Goal: Task Accomplishment & Management: Manage account settings

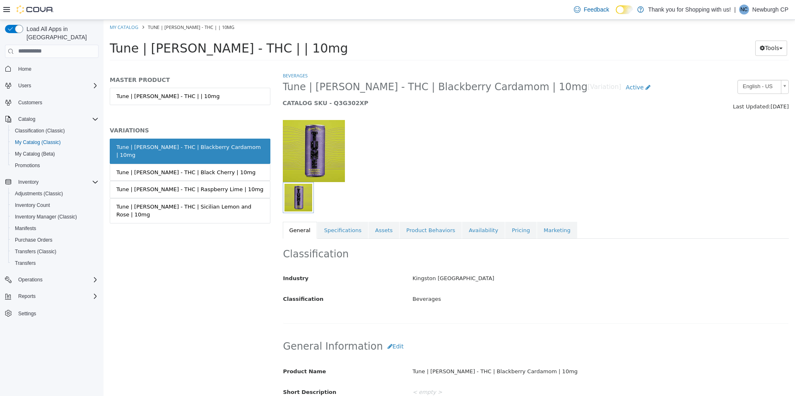
scroll to position [331, 0]
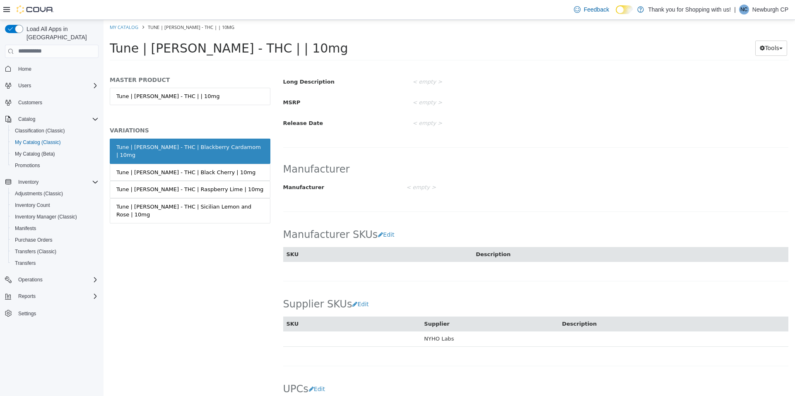
click at [41, 64] on span "Home" at bounding box center [57, 69] width 84 height 10
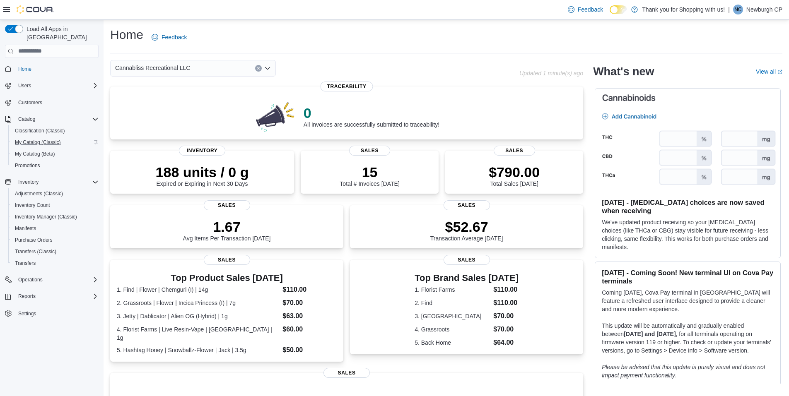
click at [65, 137] on div "My Catalog (Classic)" at bounding box center [55, 142] width 87 height 10
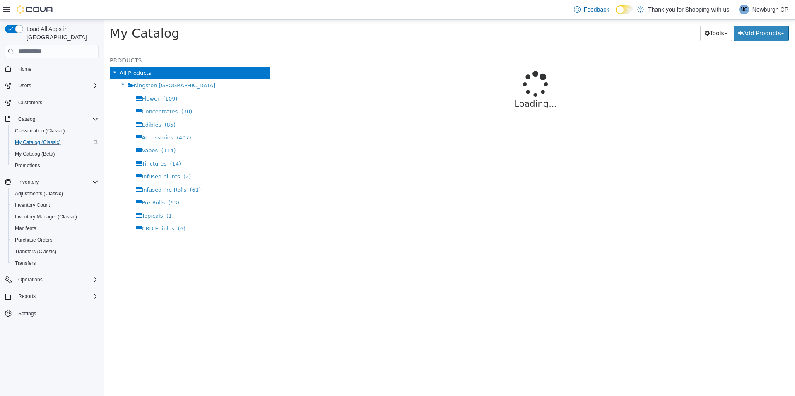
select select "**********"
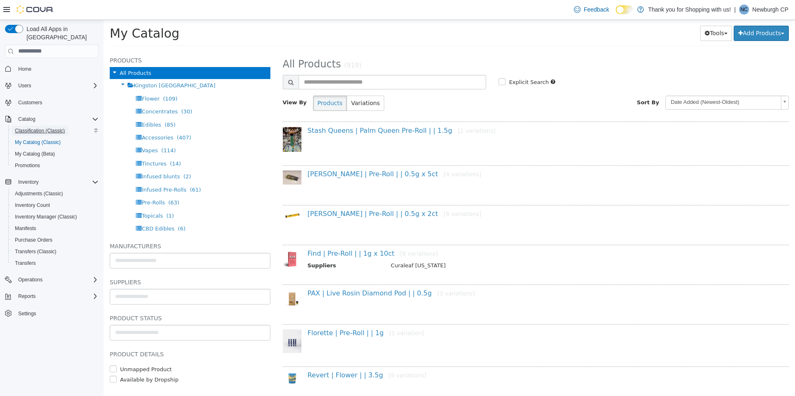
click at [57, 128] on span "Classification (Classic)" at bounding box center [40, 131] width 50 height 7
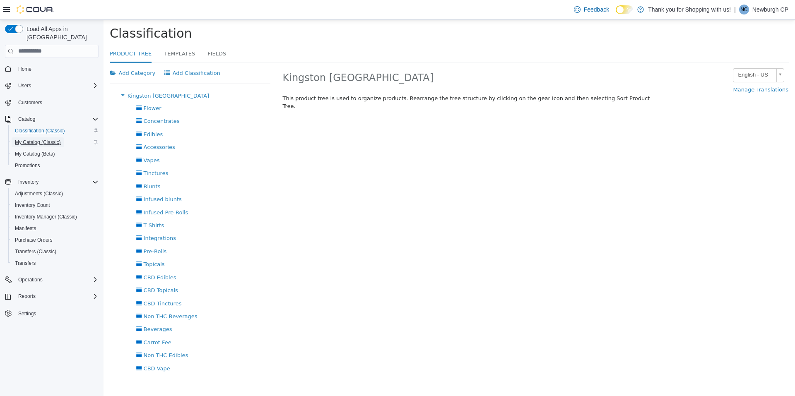
click at [58, 137] on span "My Catalog (Classic)" at bounding box center [38, 142] width 46 height 10
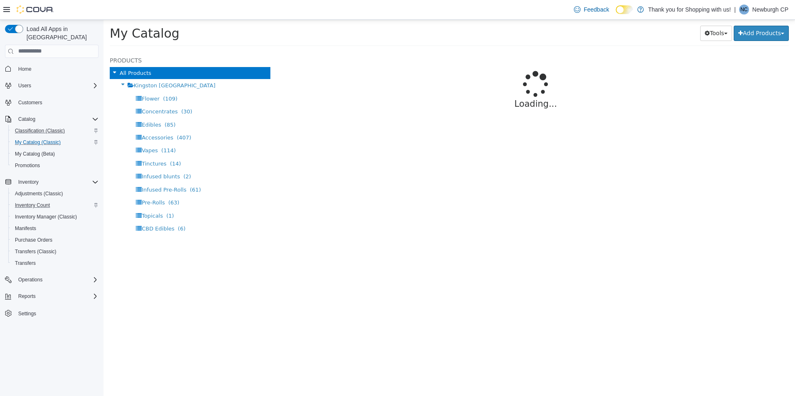
select select "**********"
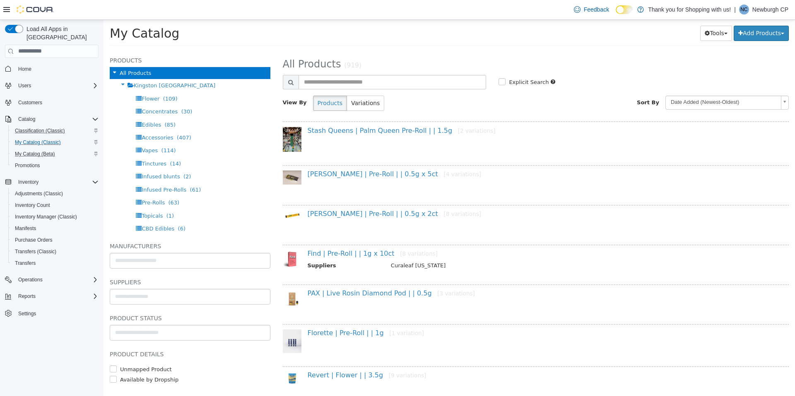
click at [73, 149] on div "My Catalog (Beta)" at bounding box center [55, 154] width 87 height 10
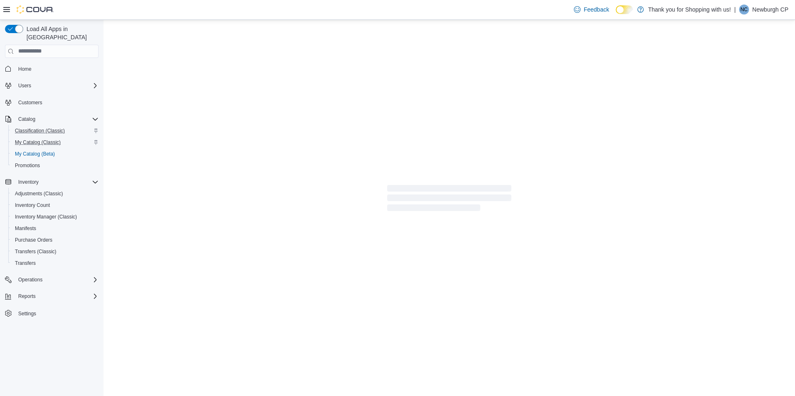
click at [71, 137] on div "My Catalog (Classic)" at bounding box center [55, 142] width 87 height 10
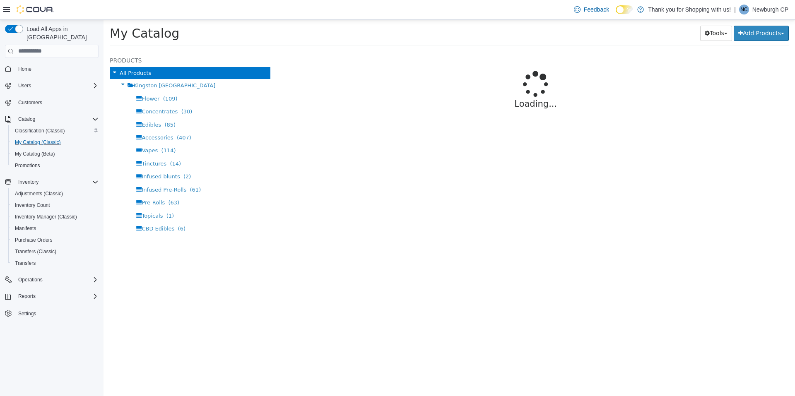
select select "**********"
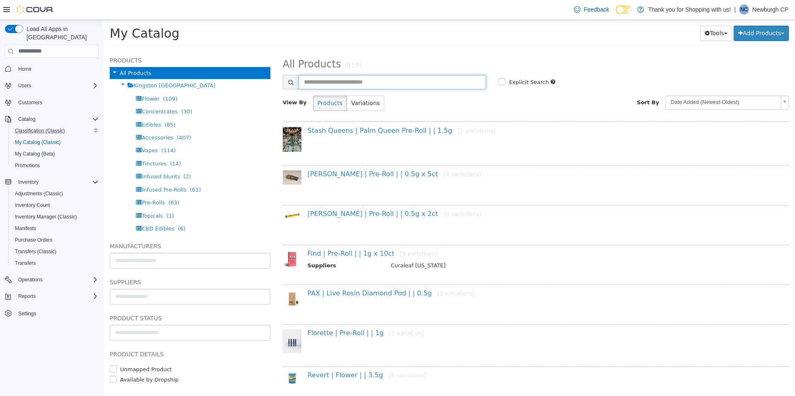
click at [337, 81] on input "text" at bounding box center [393, 82] width 188 height 14
type input "****"
select select "**********"
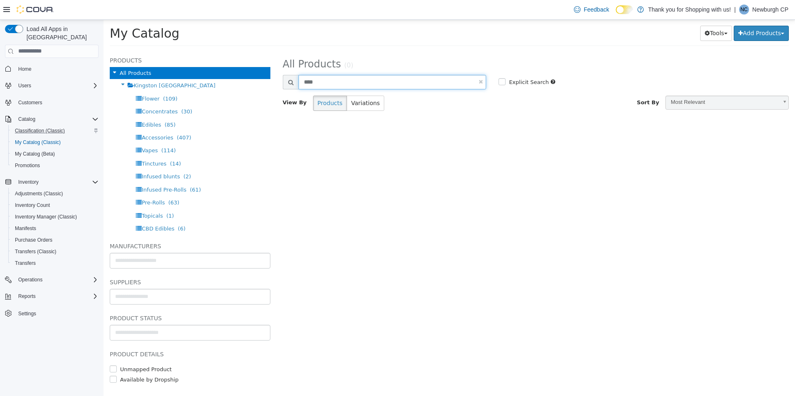
click at [337, 81] on input "****" at bounding box center [393, 82] width 188 height 14
type input "*"
type input "*****"
select select "**********"
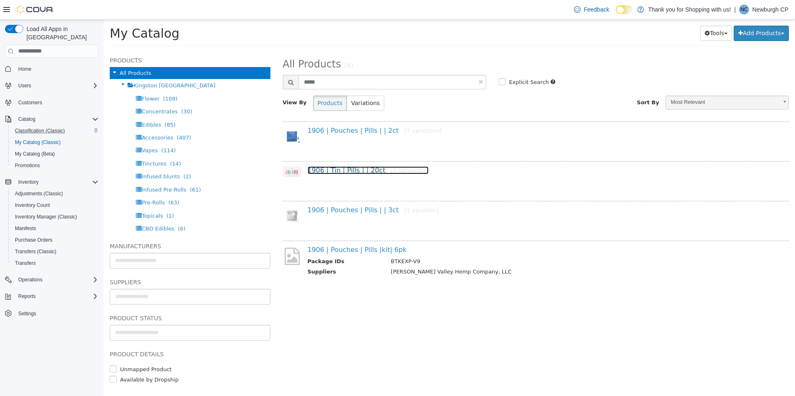
click at [360, 170] on link "1906 | Tin | Pills | | 20ct [7 variations]" at bounding box center [368, 170] width 121 height 8
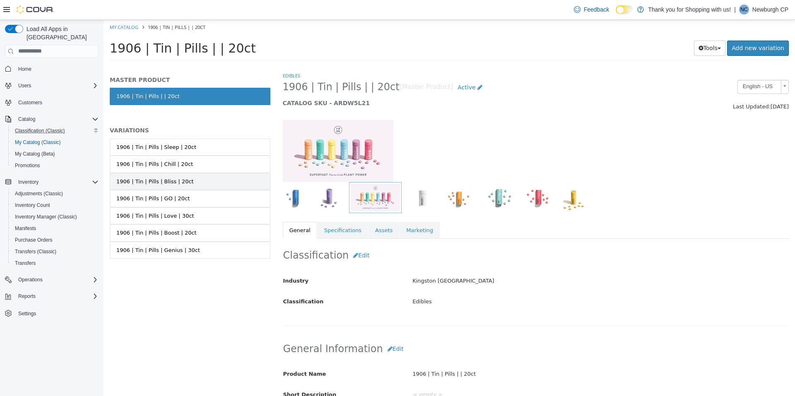
click at [198, 182] on link "1906 | Tin | Pills | Bliss | 20ct" at bounding box center [190, 181] width 161 height 17
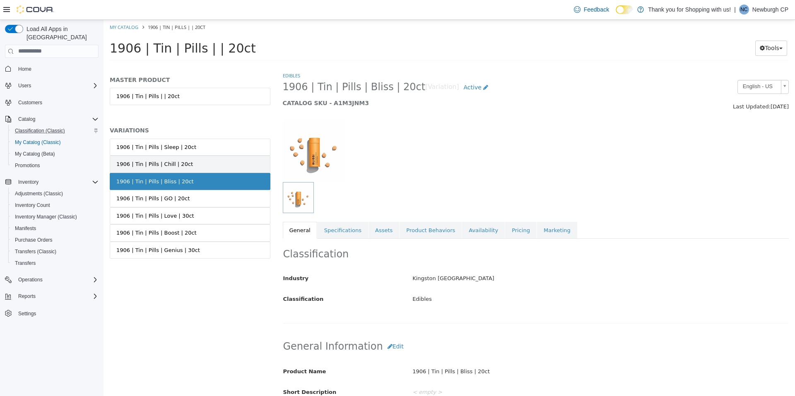
click at [203, 170] on link "1906 | Tin | Pills | Chill | 20ct" at bounding box center [190, 163] width 161 height 17
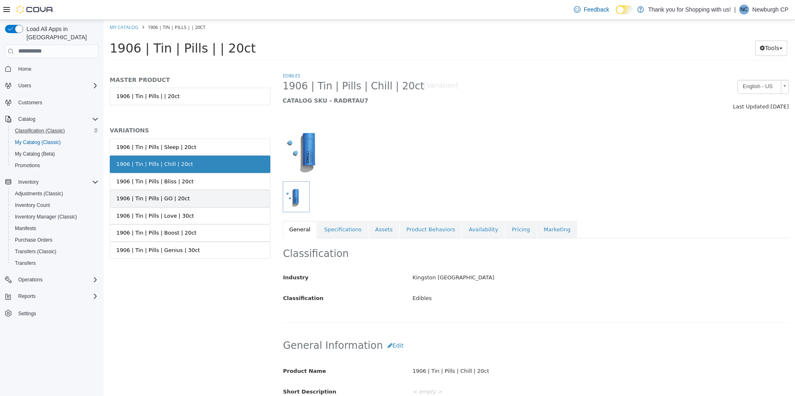
click at [196, 198] on link "1906 | Tin | Pills | GO | 20ct" at bounding box center [190, 198] width 161 height 17
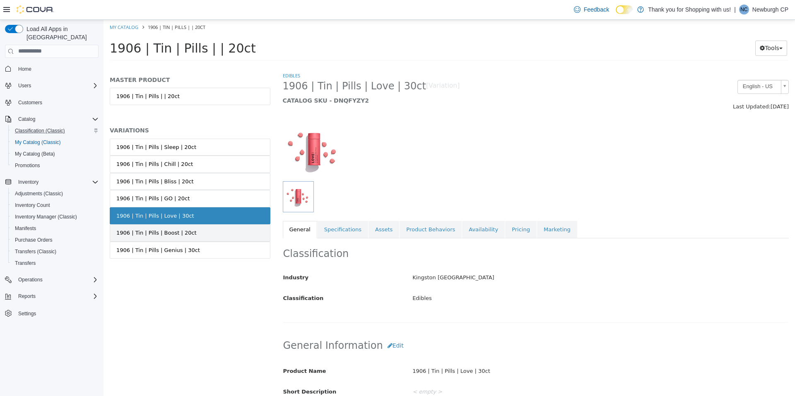
click at [195, 227] on link "1906 | Tin | Pills | Boost | 20ct" at bounding box center [190, 232] width 161 height 17
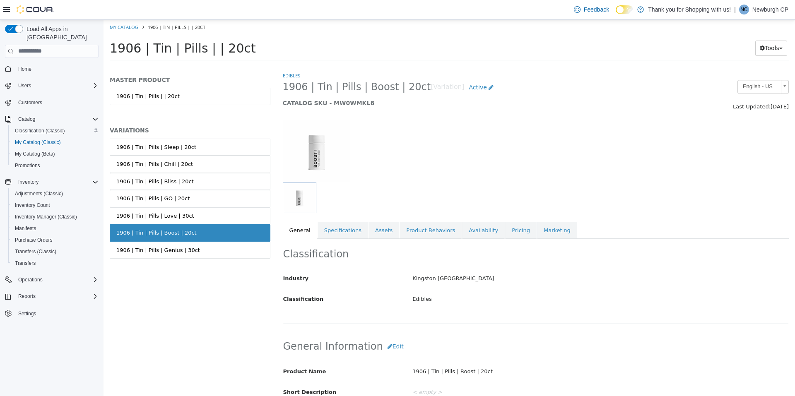
scroll to position [83, 0]
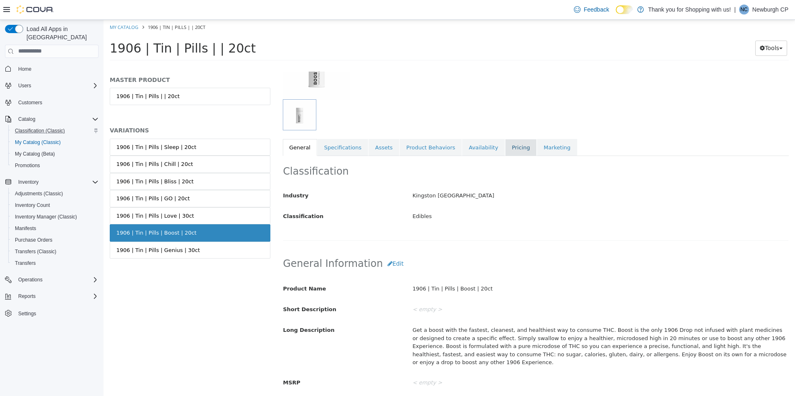
click at [505, 150] on link "Pricing" at bounding box center [520, 147] width 31 height 17
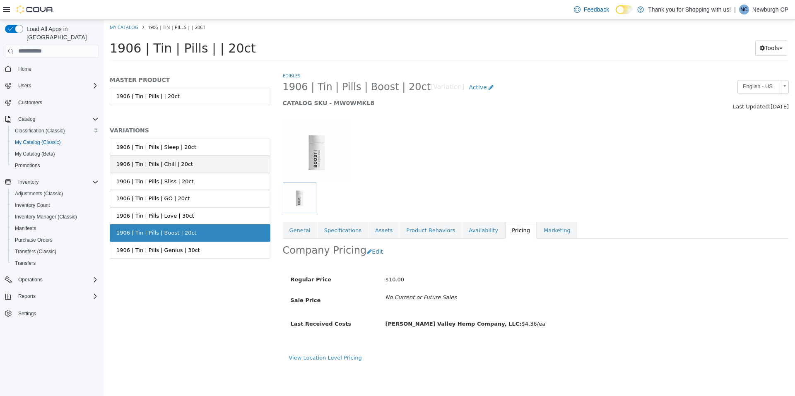
click at [169, 166] on div "1906 | Tin | Pills | Chill | 20ct" at bounding box center [154, 164] width 77 height 8
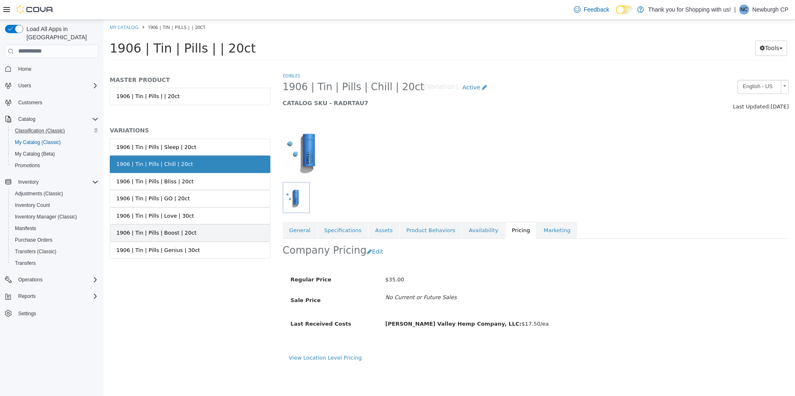
click at [200, 231] on link "1906 | Tin | Pills | Boost | 20ct" at bounding box center [190, 232] width 161 height 17
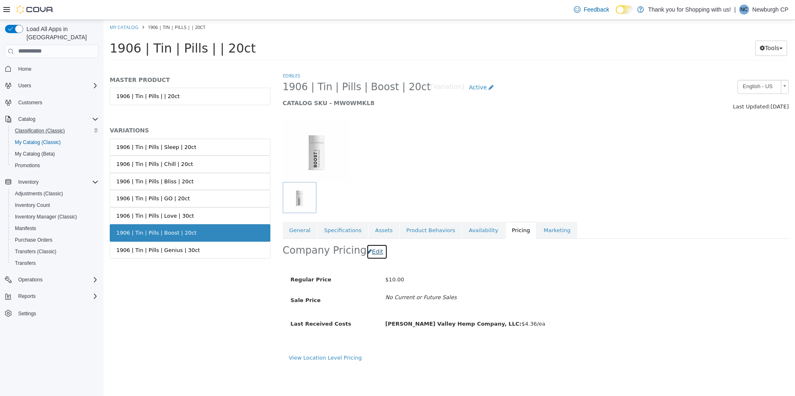
click at [367, 255] on button "Edit" at bounding box center [377, 251] width 21 height 15
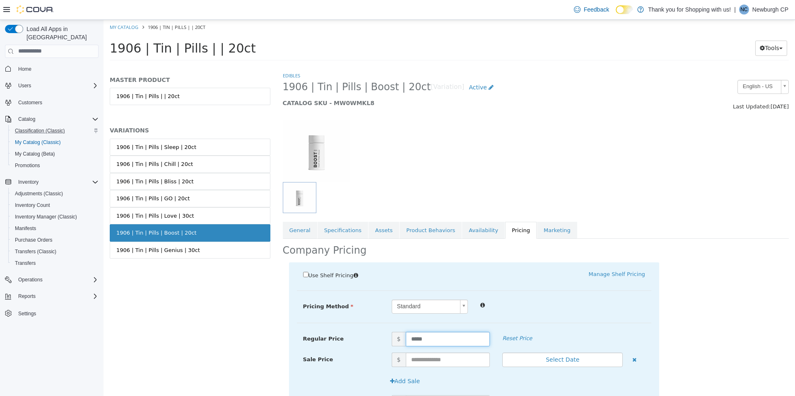
click at [413, 340] on input "*****" at bounding box center [448, 339] width 84 height 14
type input "*****"
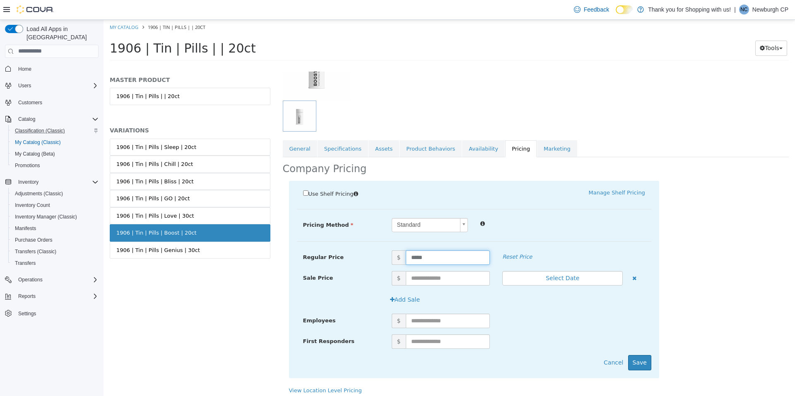
scroll to position [83, 0]
click at [634, 357] on button "Save" at bounding box center [639, 361] width 23 height 15
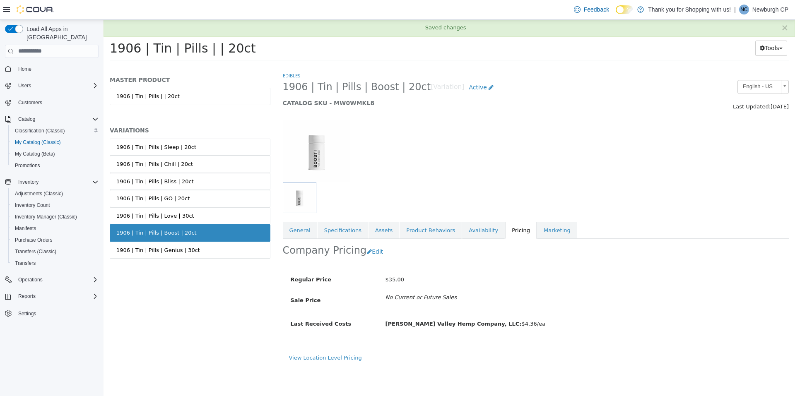
scroll to position [0, 0]
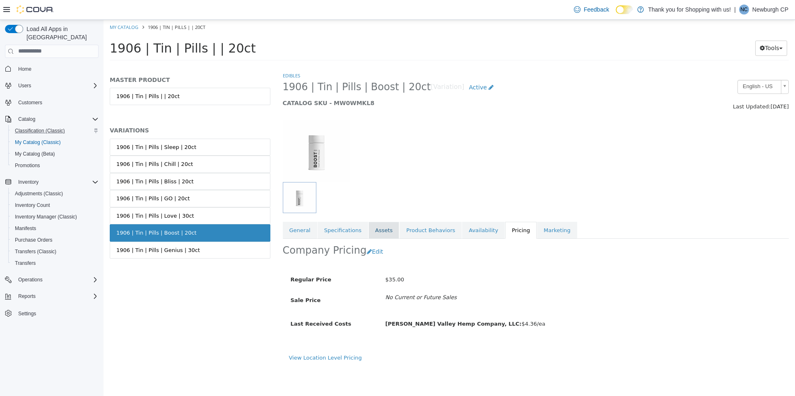
click at [378, 231] on link "Assets" at bounding box center [384, 230] width 31 height 17
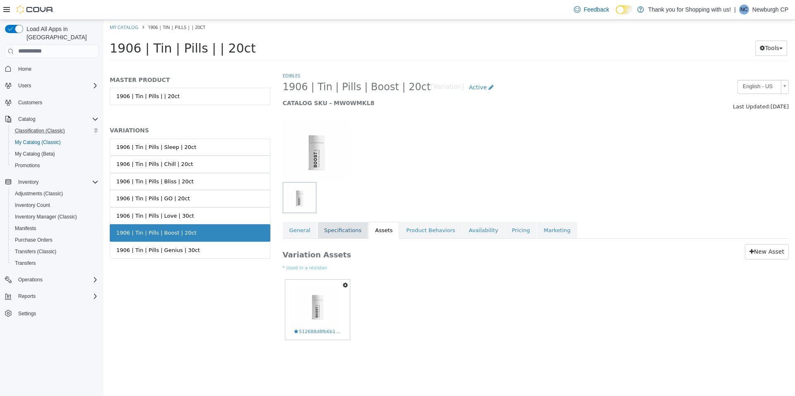
click at [342, 230] on link "Specifications" at bounding box center [343, 230] width 51 height 17
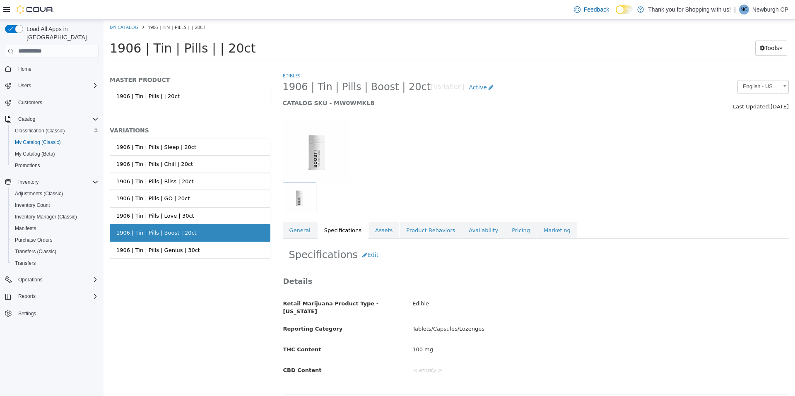
click at [308, 237] on link "General" at bounding box center [300, 230] width 34 height 17
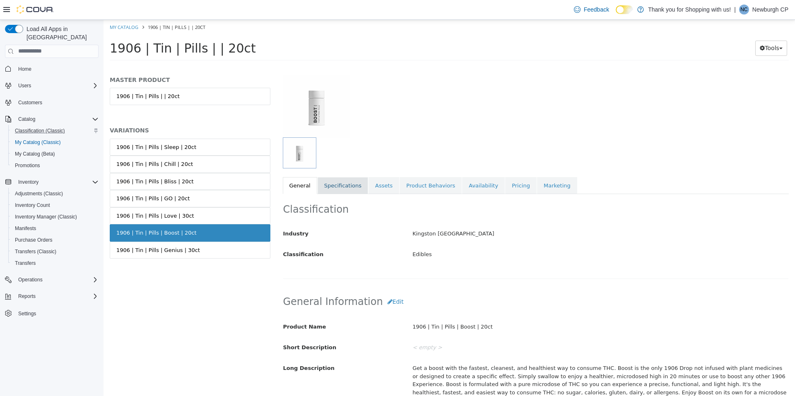
scroll to position [41, 0]
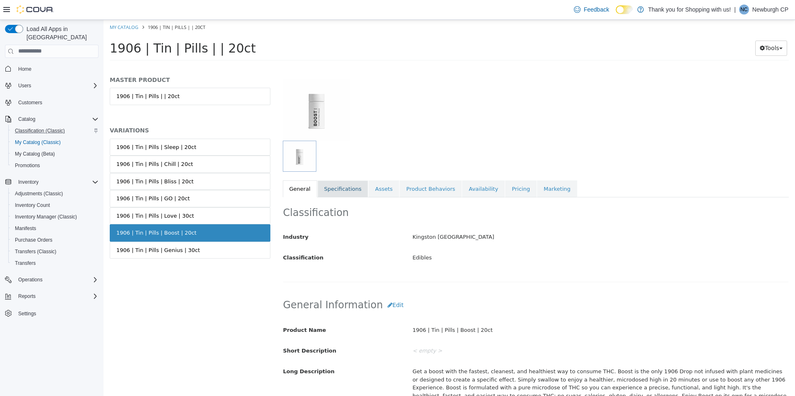
click at [325, 192] on link "Specifications" at bounding box center [343, 188] width 51 height 17
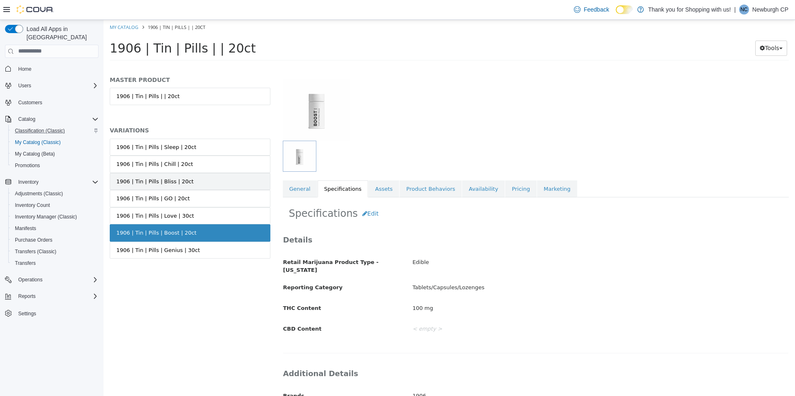
click at [224, 186] on link "1906 | Tin | Pills | Bliss | 20ct" at bounding box center [190, 181] width 161 height 17
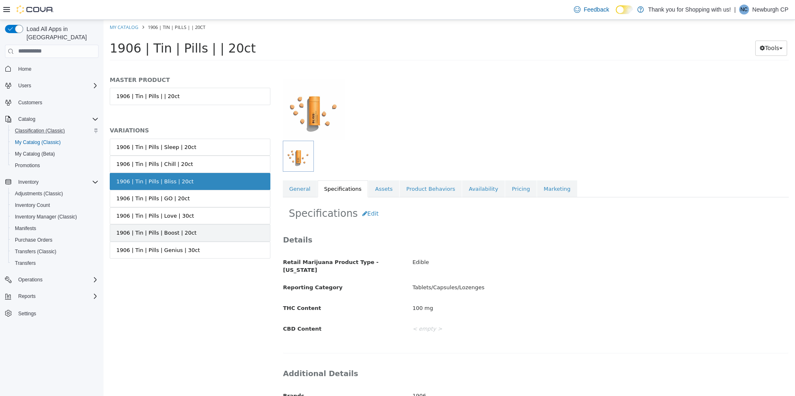
click at [212, 230] on link "1906 | Tin | Pills | Boost | 20ct" at bounding box center [190, 232] width 161 height 17
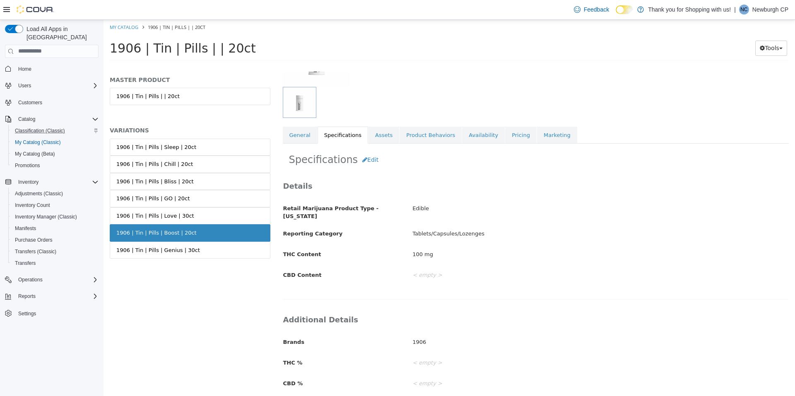
scroll to position [6, 0]
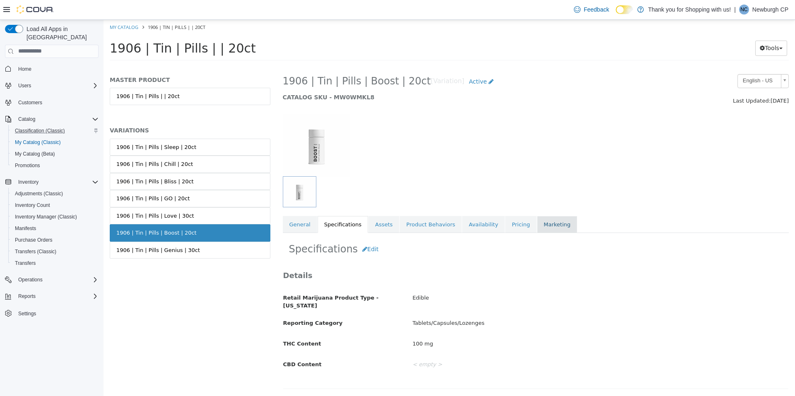
click at [542, 232] on link "Marketing" at bounding box center [557, 224] width 40 height 17
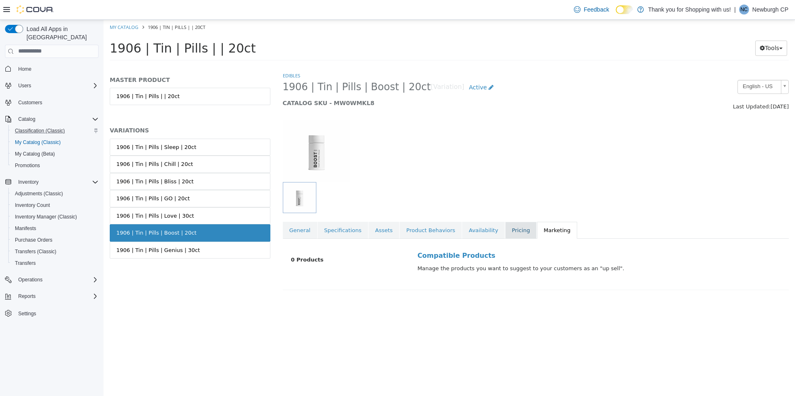
click at [505, 229] on link "Pricing" at bounding box center [520, 230] width 31 height 17
click at [465, 229] on link "Availability" at bounding box center [483, 229] width 43 height 17
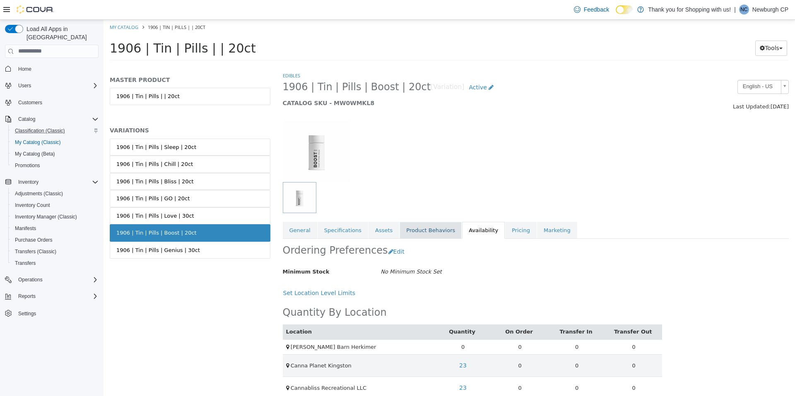
click at [420, 229] on link "Product Behaviors" at bounding box center [431, 230] width 62 height 17
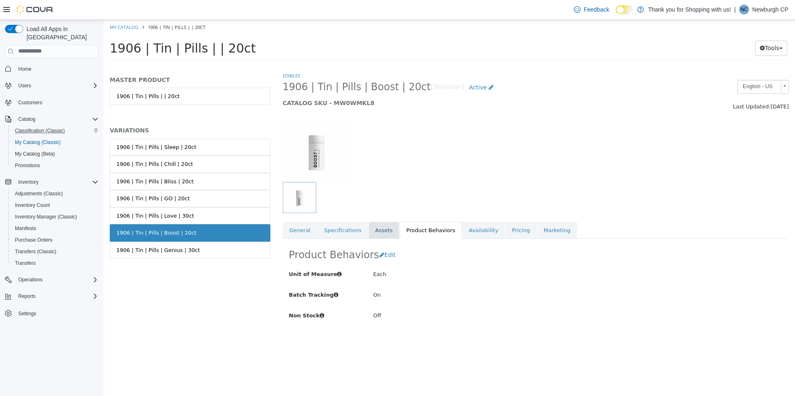
click at [382, 231] on link "Assets" at bounding box center [384, 230] width 31 height 17
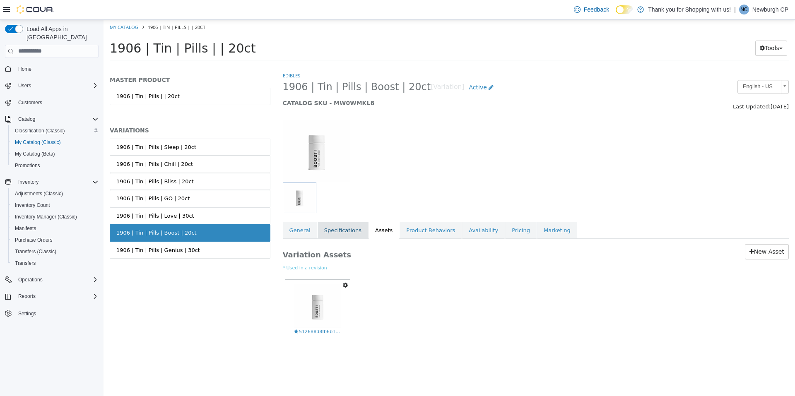
click at [337, 232] on link "Specifications" at bounding box center [343, 230] width 51 height 17
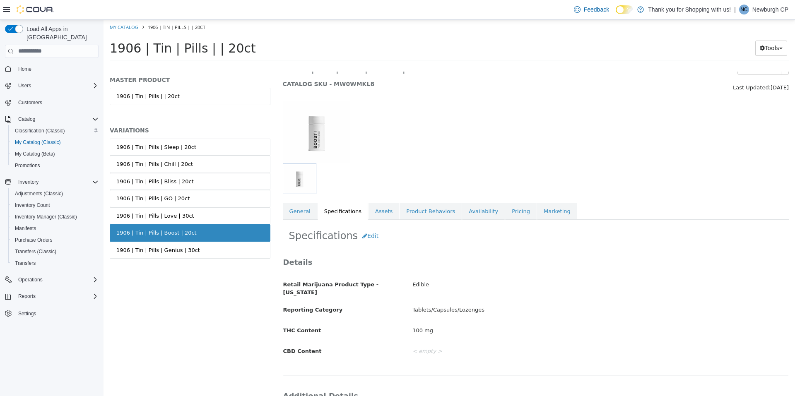
scroll to position [6, 0]
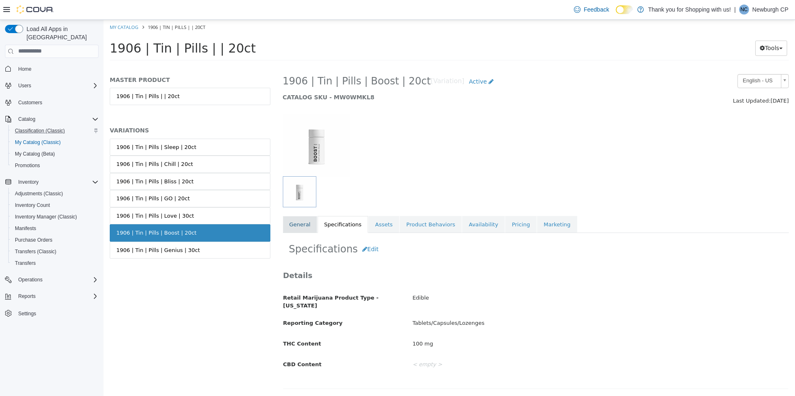
click at [303, 221] on link "General" at bounding box center [300, 224] width 34 height 17
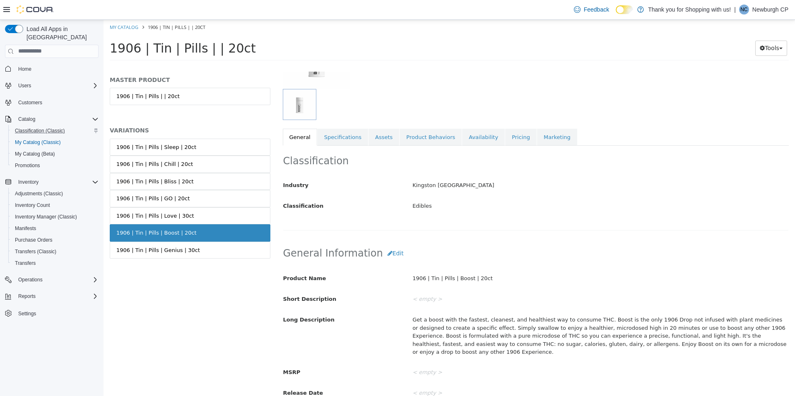
scroll to position [34, 0]
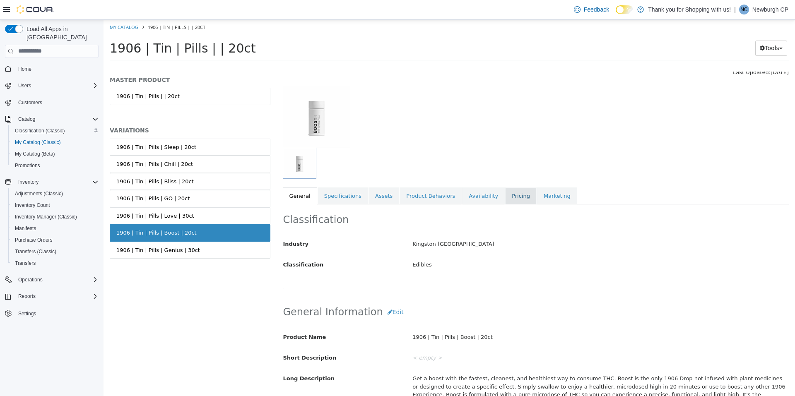
click at [506, 197] on link "Pricing" at bounding box center [520, 195] width 31 height 17
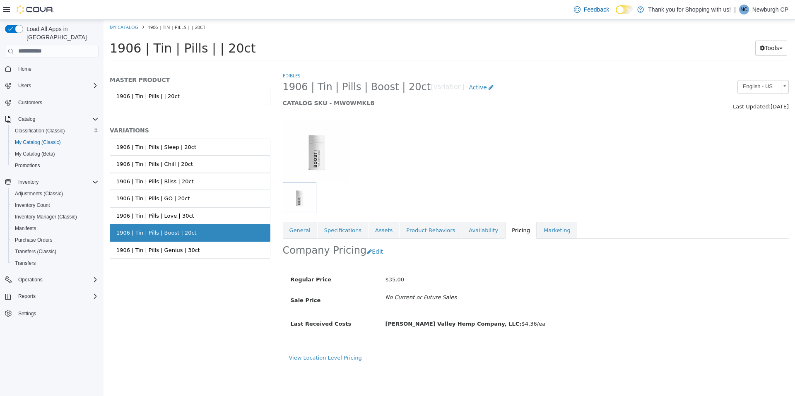
click at [190, 228] on link "1906 | Tin | Pills | Boost | 20ct" at bounding box center [190, 232] width 161 height 17
click at [190, 220] on link "1906 | Tin | Pills | Love | 30ct" at bounding box center [190, 215] width 161 height 17
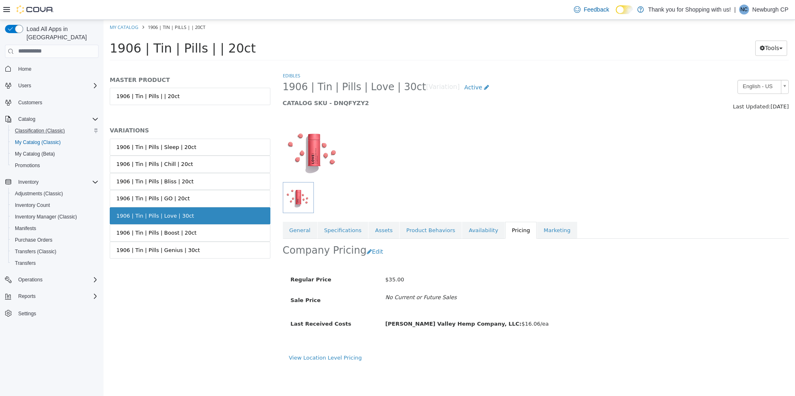
click at [188, 229] on link "1906 | Tin | Pills | Boost | 20ct" at bounding box center [190, 232] width 161 height 17
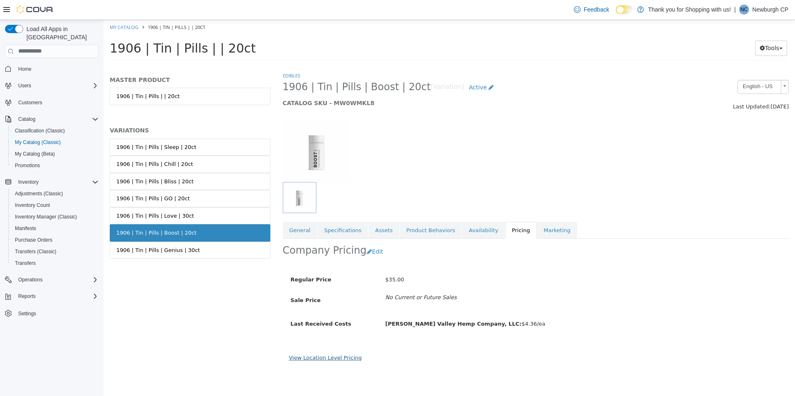
click at [339, 359] on link "View Location Level Pricing" at bounding box center [325, 358] width 73 height 6
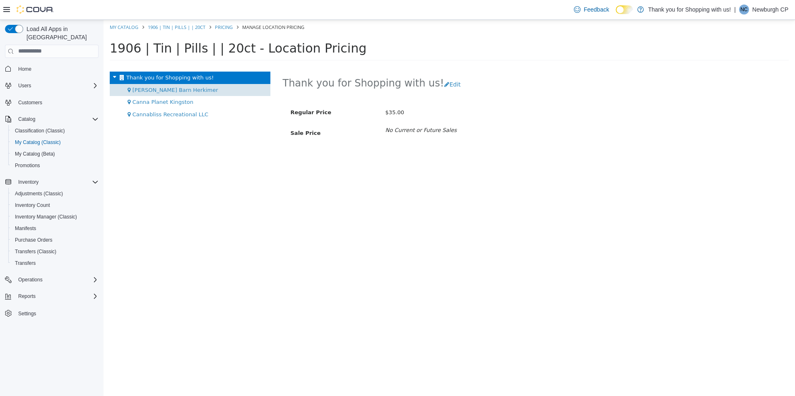
click at [230, 87] on div "[PERSON_NAME] Barn Herkimer" at bounding box center [190, 90] width 161 height 12
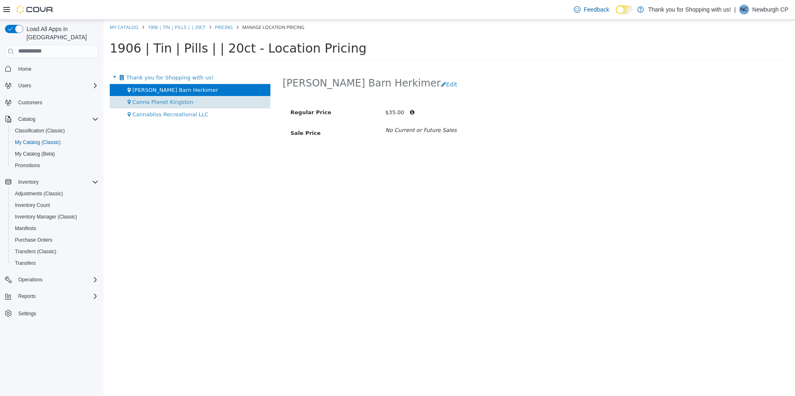
click at [233, 104] on div "Canna Planet Kingston" at bounding box center [190, 102] width 161 height 12
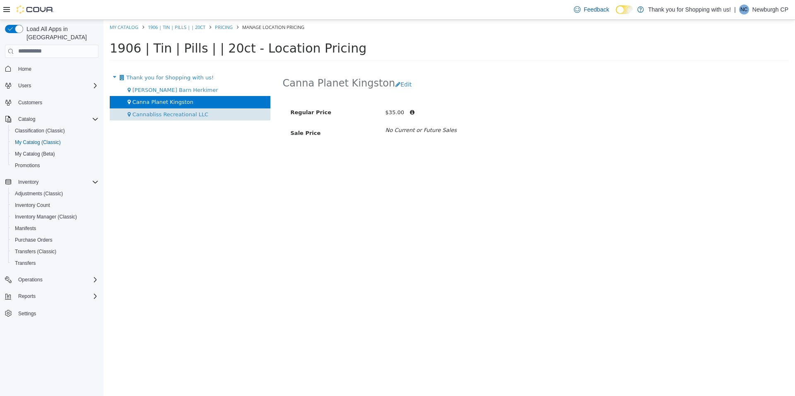
click at [233, 112] on div "Cannabliss Recreational LLC" at bounding box center [190, 114] width 161 height 12
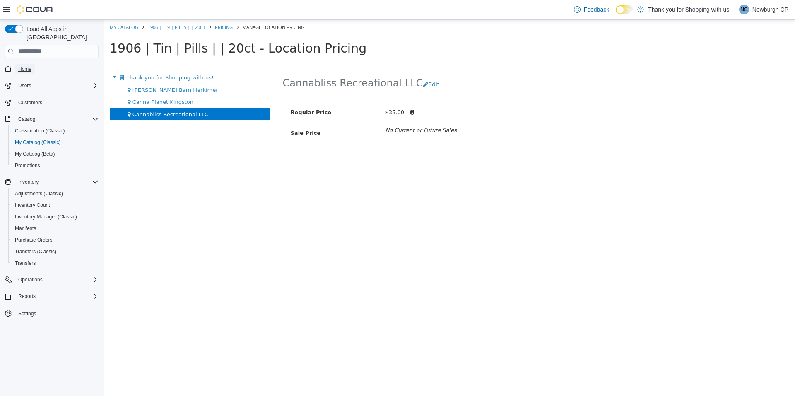
click at [33, 64] on link "Home" at bounding box center [25, 69] width 20 height 10
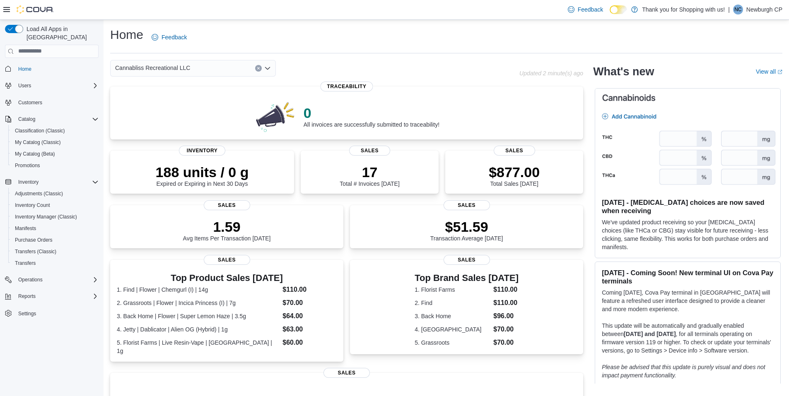
click at [176, 68] on span "Cannabliss Recreational LLC" at bounding box center [152, 68] width 75 height 10
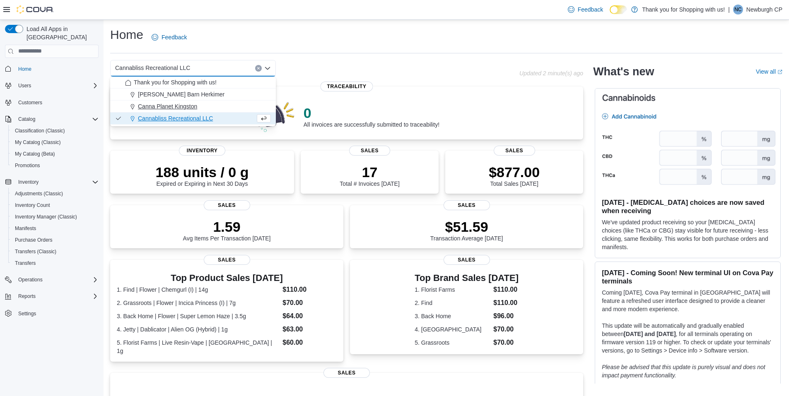
click at [190, 108] on span "Canna Planet Kingston" at bounding box center [167, 106] width 59 height 8
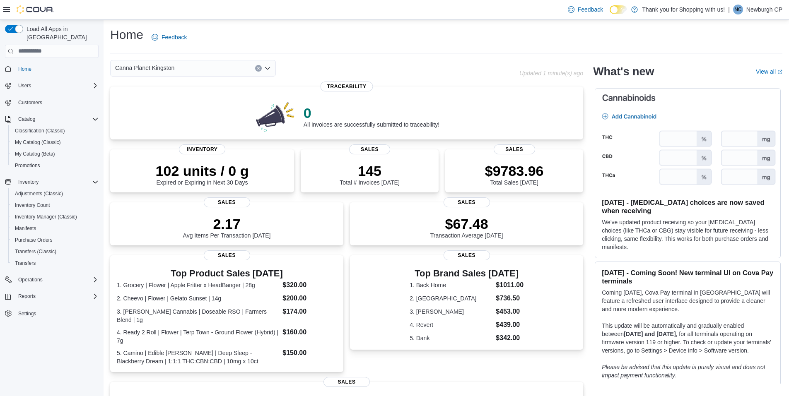
click at [191, 71] on div "Canna Planet Kingston Combo box. Selected. Canna Planet [GEOGRAPHIC_DATA]. Pres…" at bounding box center [193, 68] width 166 height 17
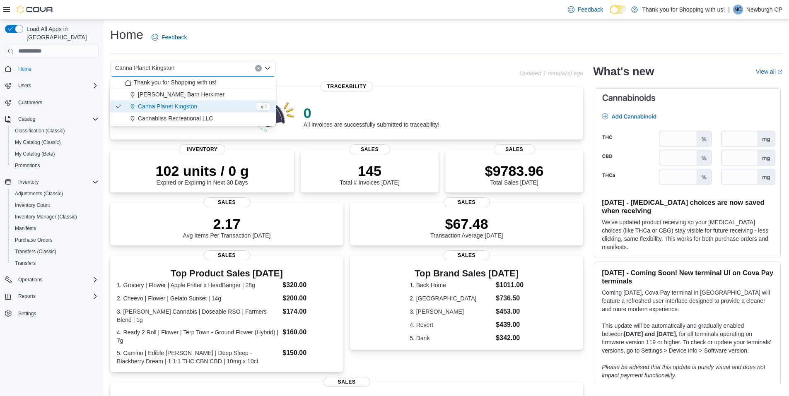
click at [200, 118] on span "Cannabliss Recreational LLC" at bounding box center [175, 118] width 75 height 8
